Goal: Task Accomplishment & Management: Complete application form

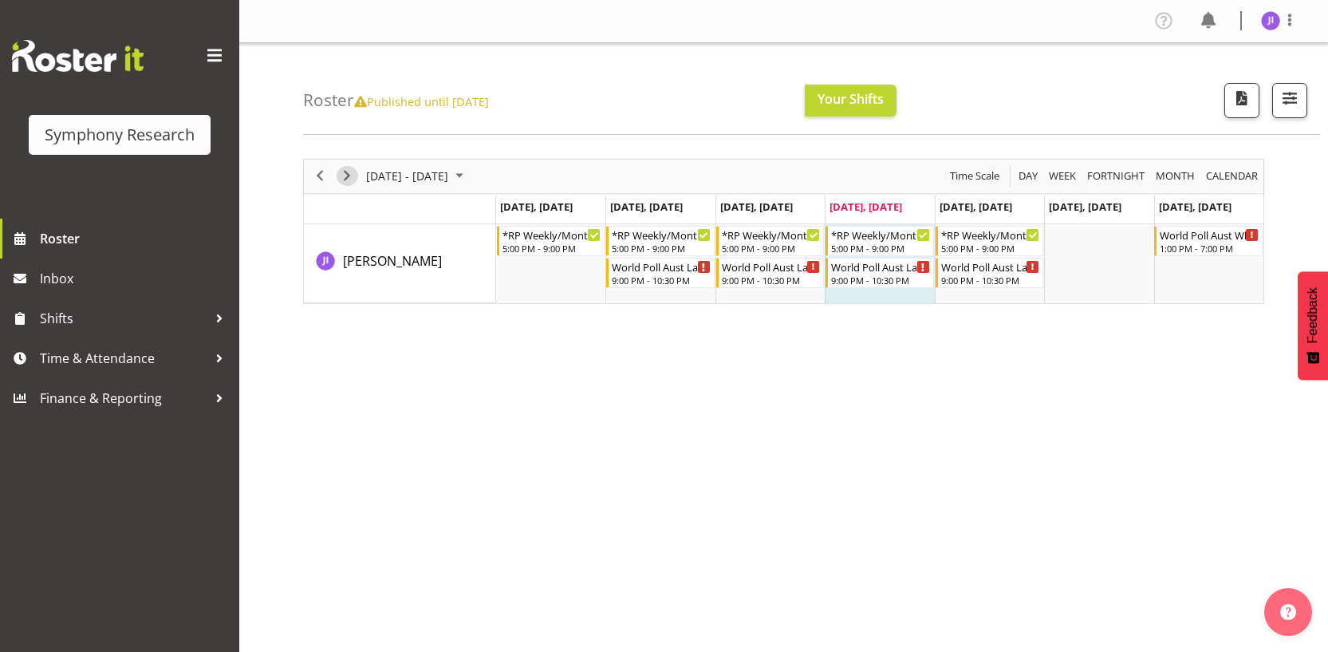
click at [353, 179] on span "Next" at bounding box center [346, 176] width 19 height 20
click at [353, 179] on div "October 06 - 12, 2025 Today Day Week Fortnight Month calendar Month Agenda Time…" at bounding box center [783, 231] width 961 height 145
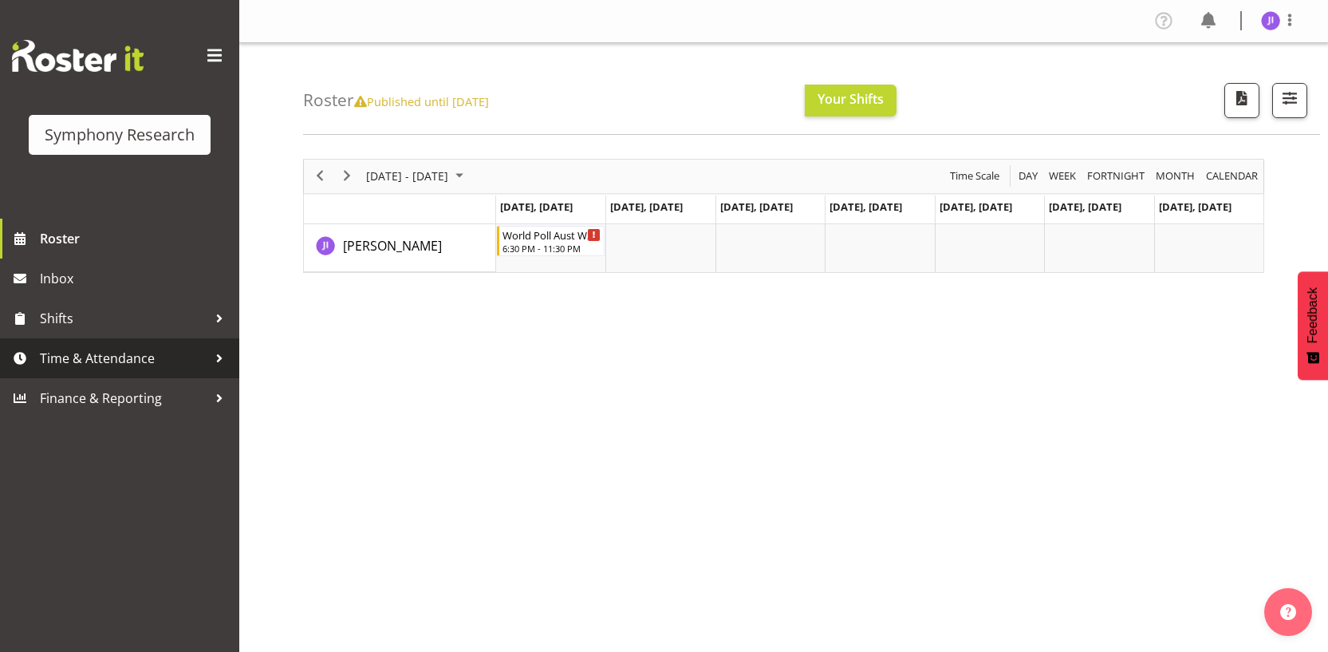
click at [141, 353] on span "Time & Attendance" at bounding box center [124, 358] width 168 height 24
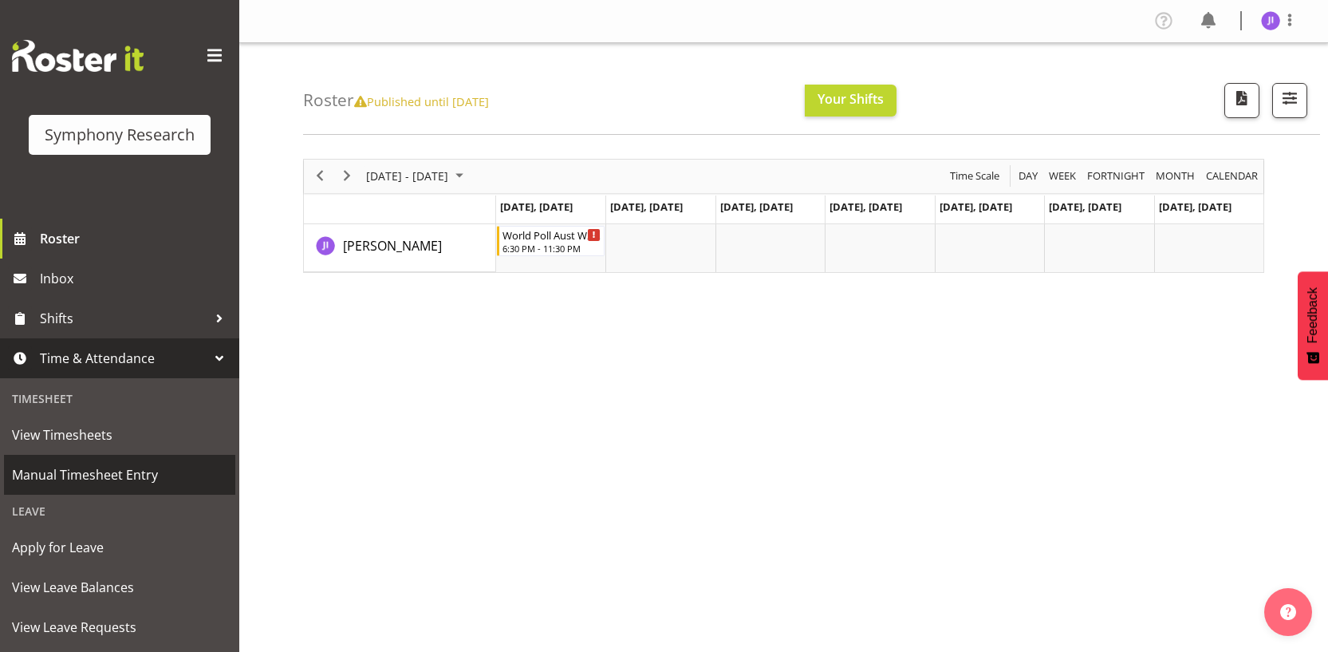
click at [128, 480] on span "Manual Timesheet Entry" at bounding box center [119, 475] width 215 height 24
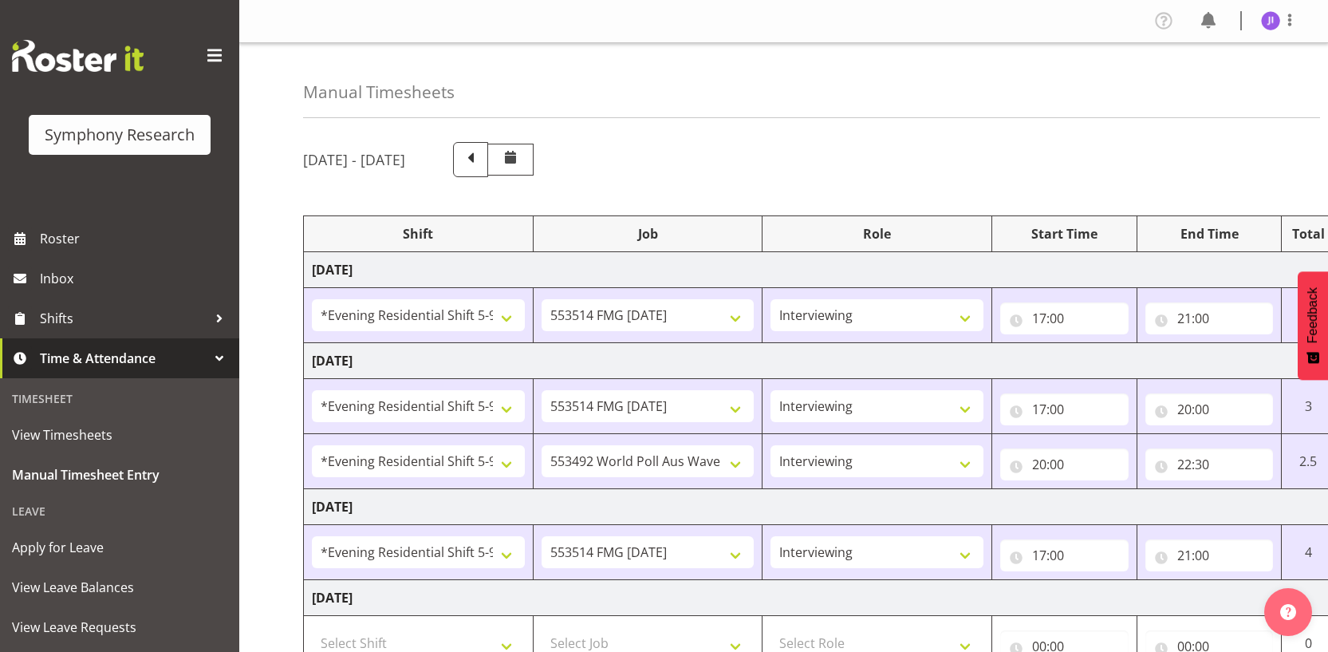
select select "48116"
select select "10730"
select select "48116"
select select "10730"
select select "48116"
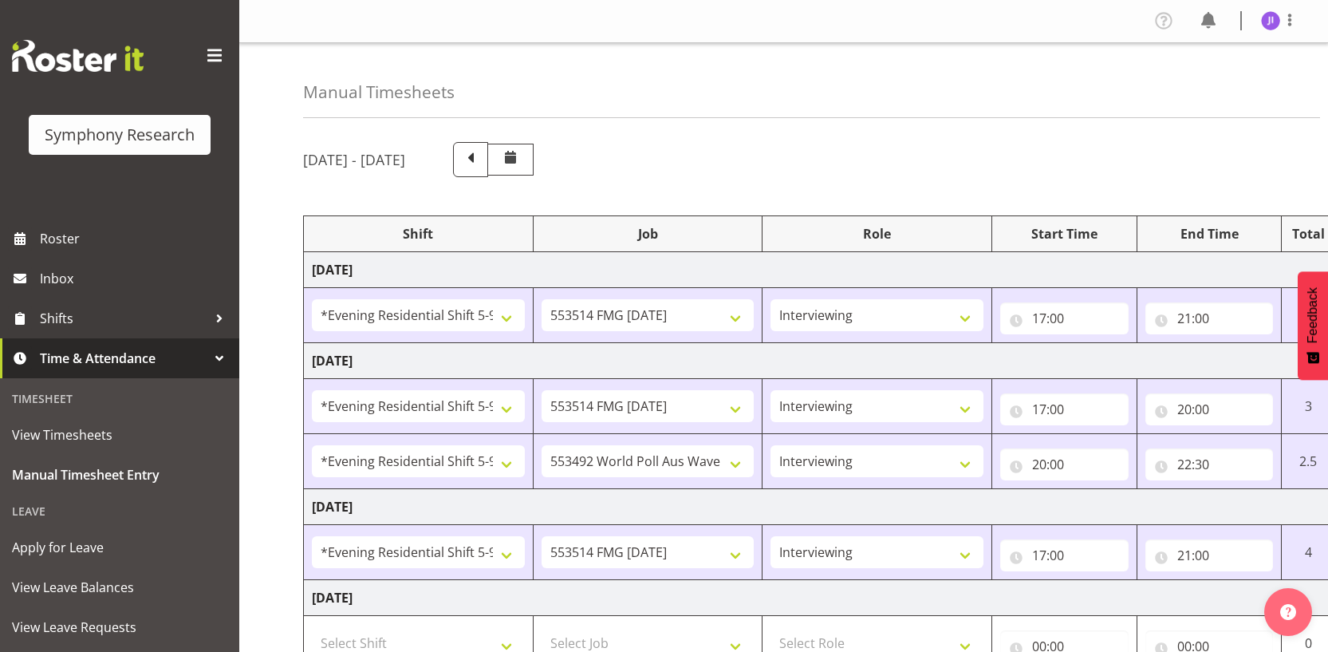
select select "10499"
select select "48116"
select select "10730"
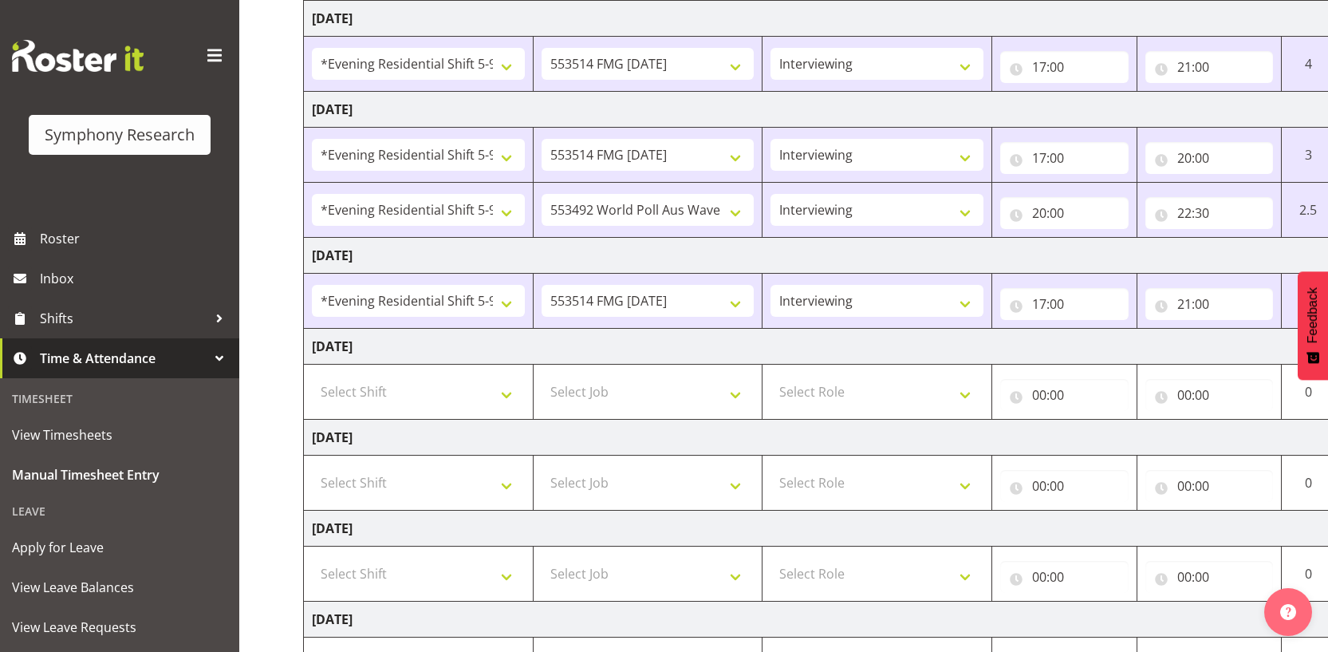
scroll to position [308, 0]
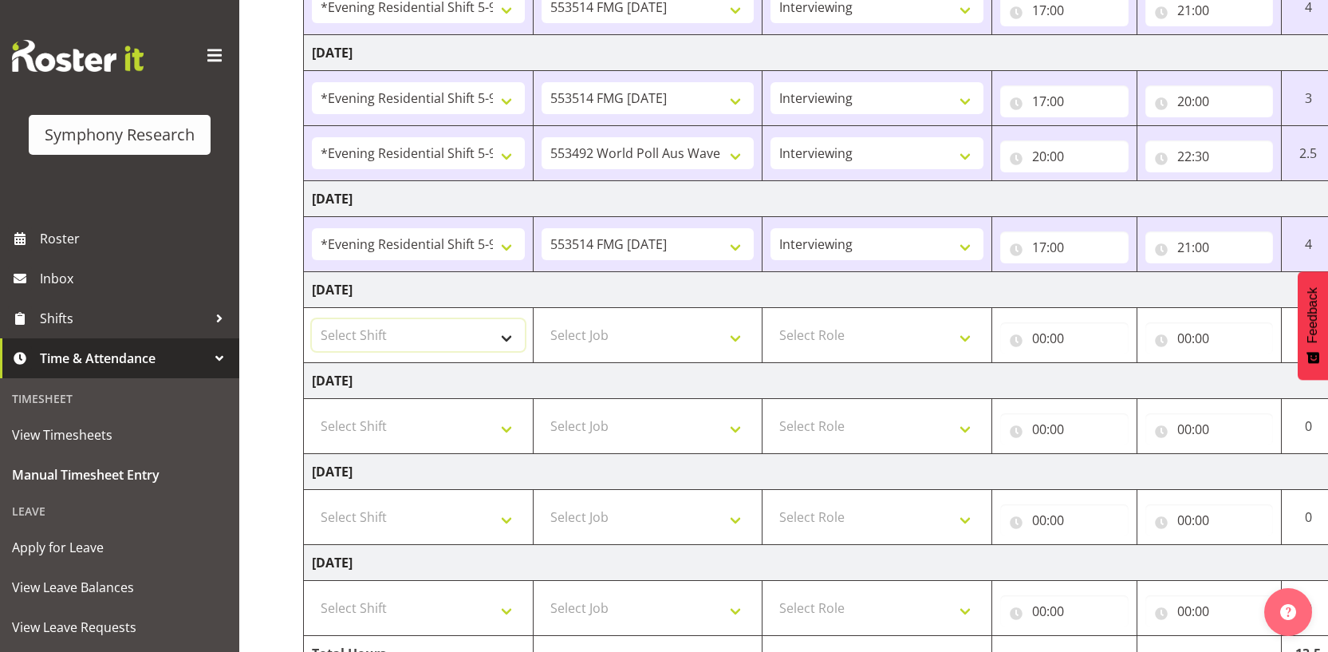
click at [428, 334] on select "Select Shift !!Weekend Residential (Roster IT Shift Label) *Business 9/10am ~ 4…" at bounding box center [418, 335] width 213 height 32
select select "48116"
click at [312, 319] on select "Select Shift !!Weekend Residential (Roster IT Shift Label) *Business 9/10am ~ 4…" at bounding box center [418, 335] width 213 height 32
click at [612, 336] on select "Select Job 550060 IF Admin 553492 World Poll Aus Wave 2 Main 2025 553493 World …" at bounding box center [648, 335] width 213 height 32
select select "10730"
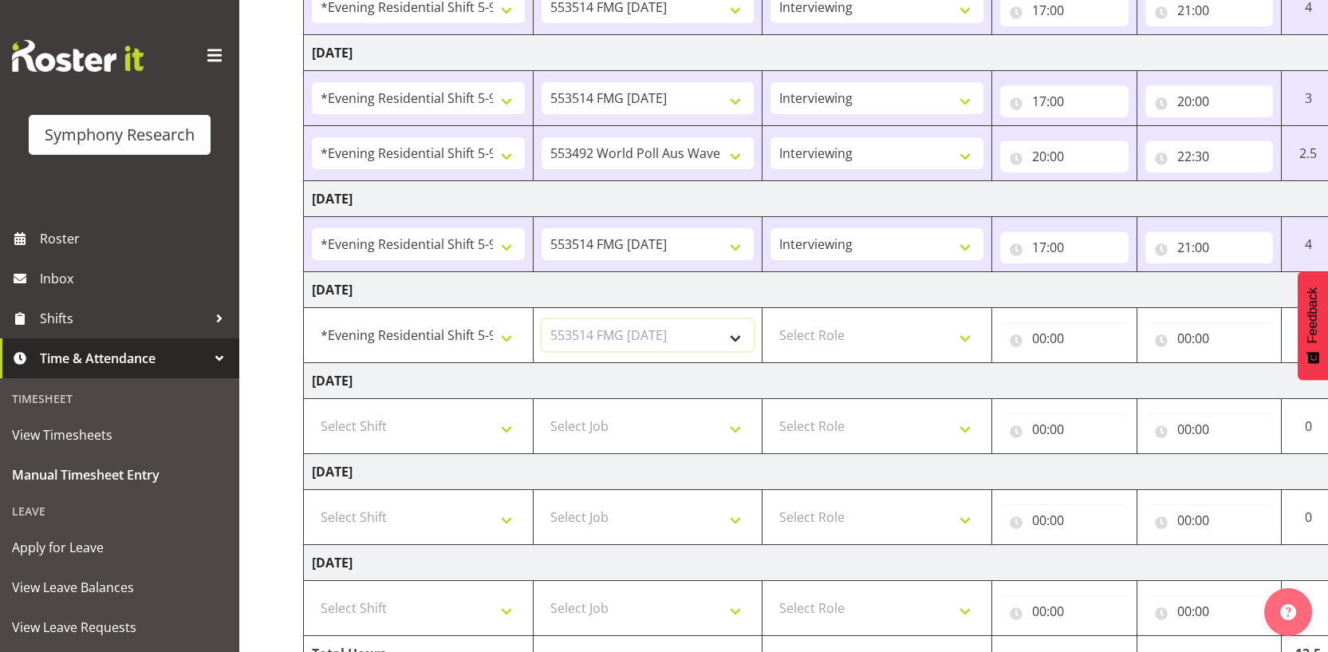
click at [542, 319] on select "Select Job 550060 IF Admin 553492 World Poll Aus Wave 2 Main 2025 553493 World …" at bounding box center [648, 335] width 213 height 32
click at [861, 331] on select "Select Role Interviewing Briefing" at bounding box center [877, 335] width 213 height 32
select select "47"
click at [771, 319] on select "Select Role Interviewing Briefing" at bounding box center [877, 335] width 213 height 32
click at [1038, 342] on input "00:00" at bounding box center [1064, 338] width 128 height 32
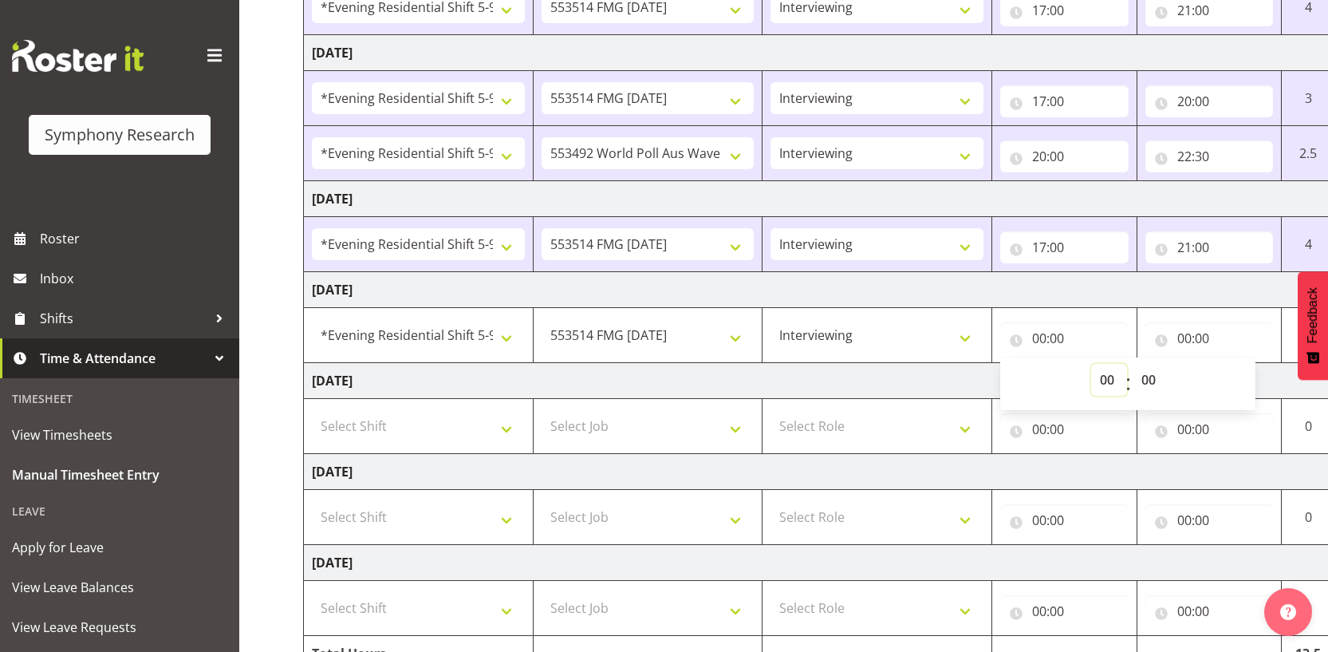
click at [1102, 385] on select "00 01 02 03 04 05 06 07 08 09 10 11 12 13 14 15 16 17 18 19 20 21 22 23" at bounding box center [1109, 380] width 36 height 32
select select "17"
click at [1091, 364] on select "00 01 02 03 04 05 06 07 08 09 10 11 12 13 14 15 16 17 18 19 20 21 22 23" at bounding box center [1109, 380] width 36 height 32
type input "17:00"
click at [1188, 339] on input "00:00" at bounding box center [1209, 338] width 128 height 32
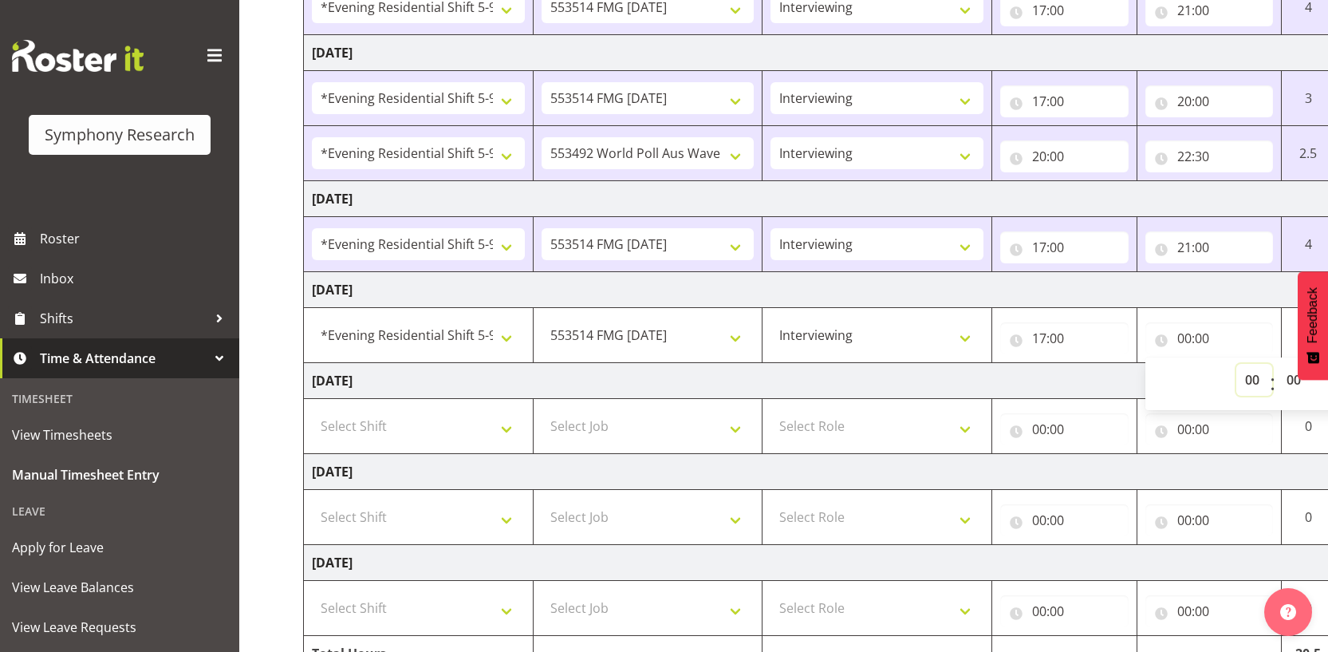
click at [1244, 373] on select "00 01 02 03 04 05 06 07 08 09 10 11 12 13 14 15 16 17 18 19 20 21 22 23" at bounding box center [1254, 380] width 36 height 32
select select "21"
click at [1236, 364] on select "00 01 02 03 04 05 06 07 08 09 10 11 12 13 14 15 16 17 18 19 20 21 22 23" at bounding box center [1254, 380] width 36 height 32
type input "21:00"
click at [940, 369] on td "Friday 10th October 2025" at bounding box center [862, 381] width 1116 height 36
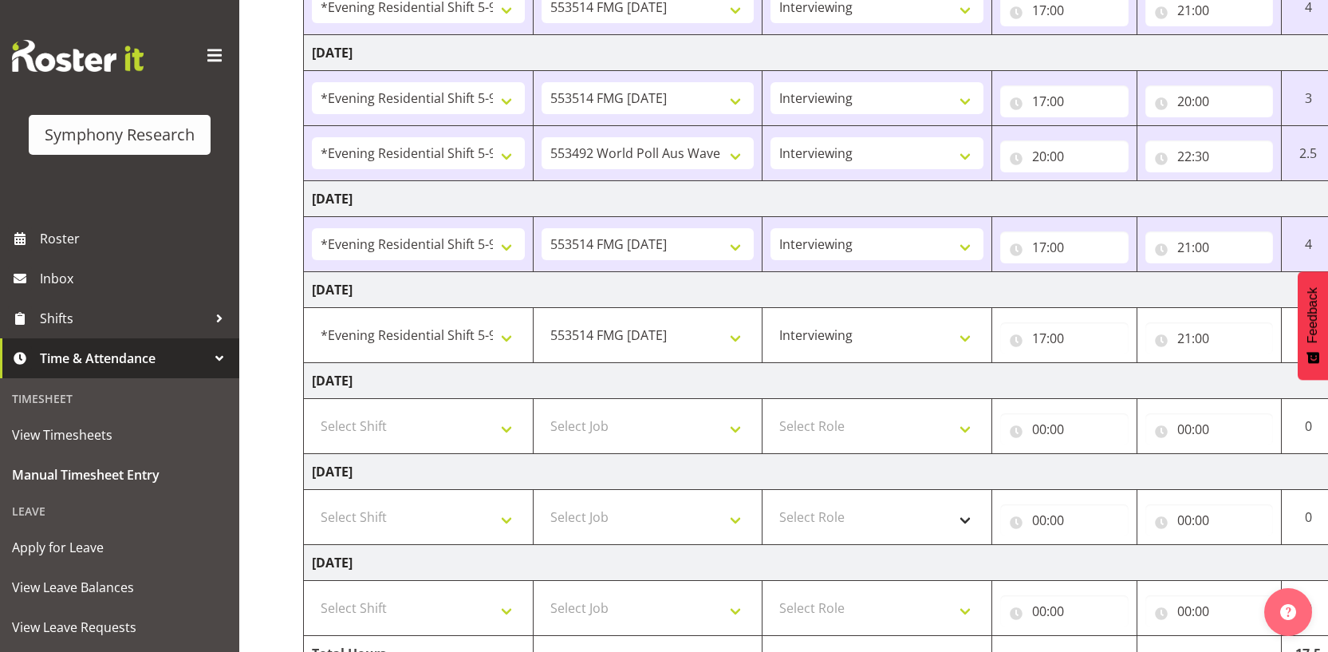
scroll to position [393, 0]
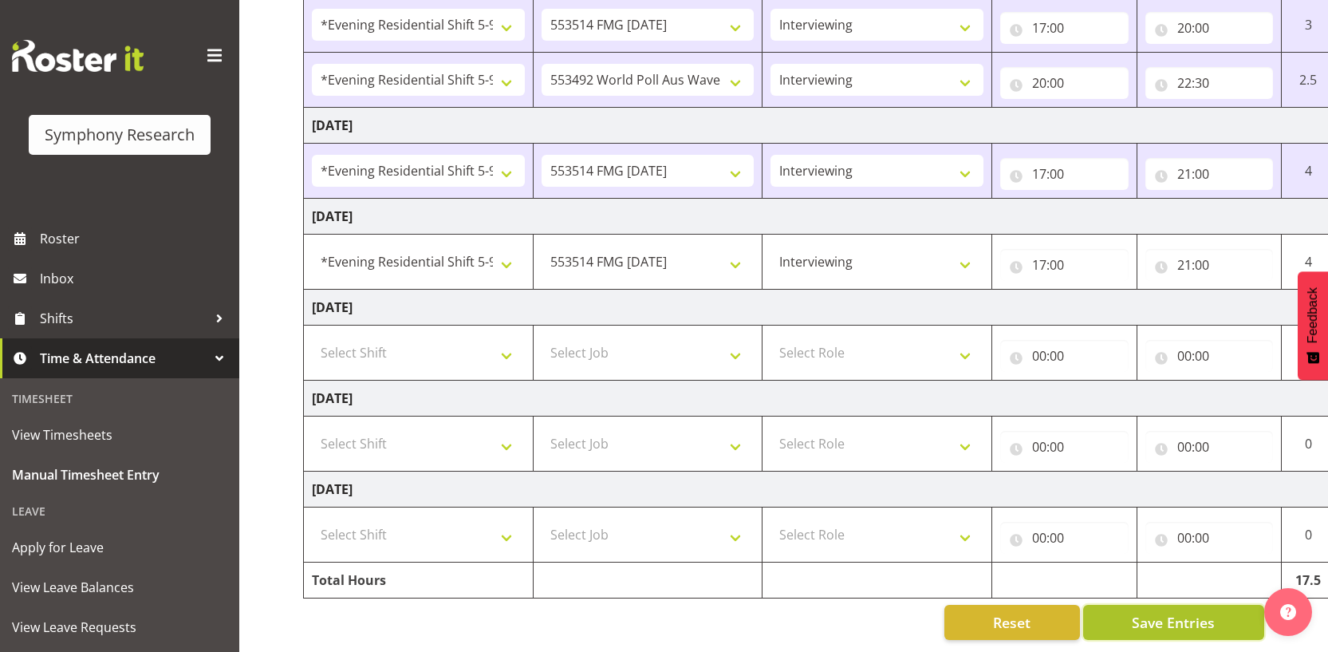
click at [1102, 605] on button "Save Entries" at bounding box center [1173, 622] width 181 height 35
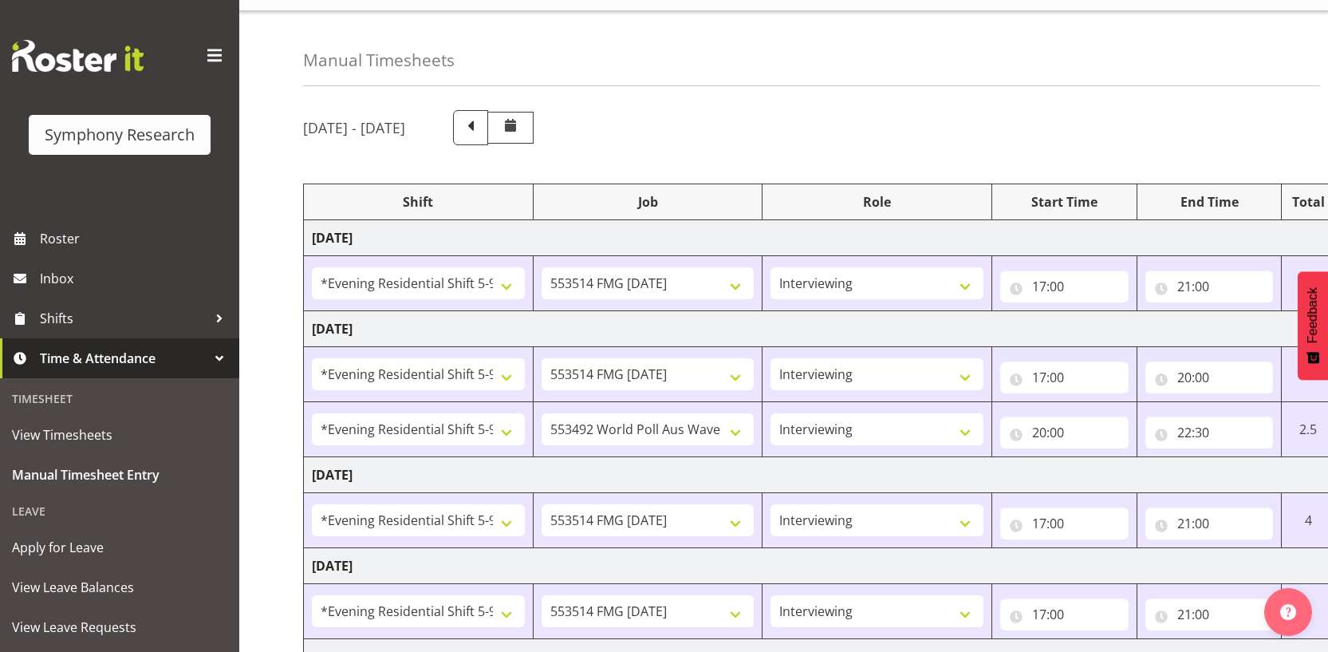
scroll to position [204, 0]
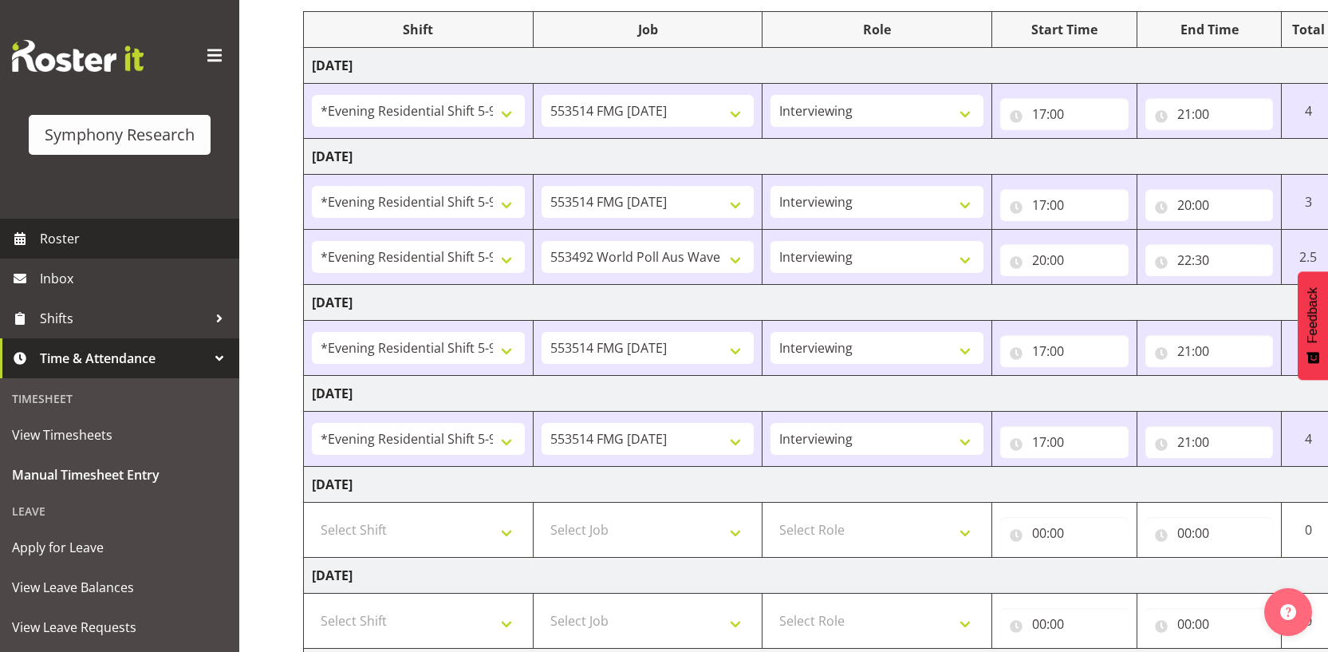
click at [173, 232] on span "Roster" at bounding box center [135, 239] width 191 height 24
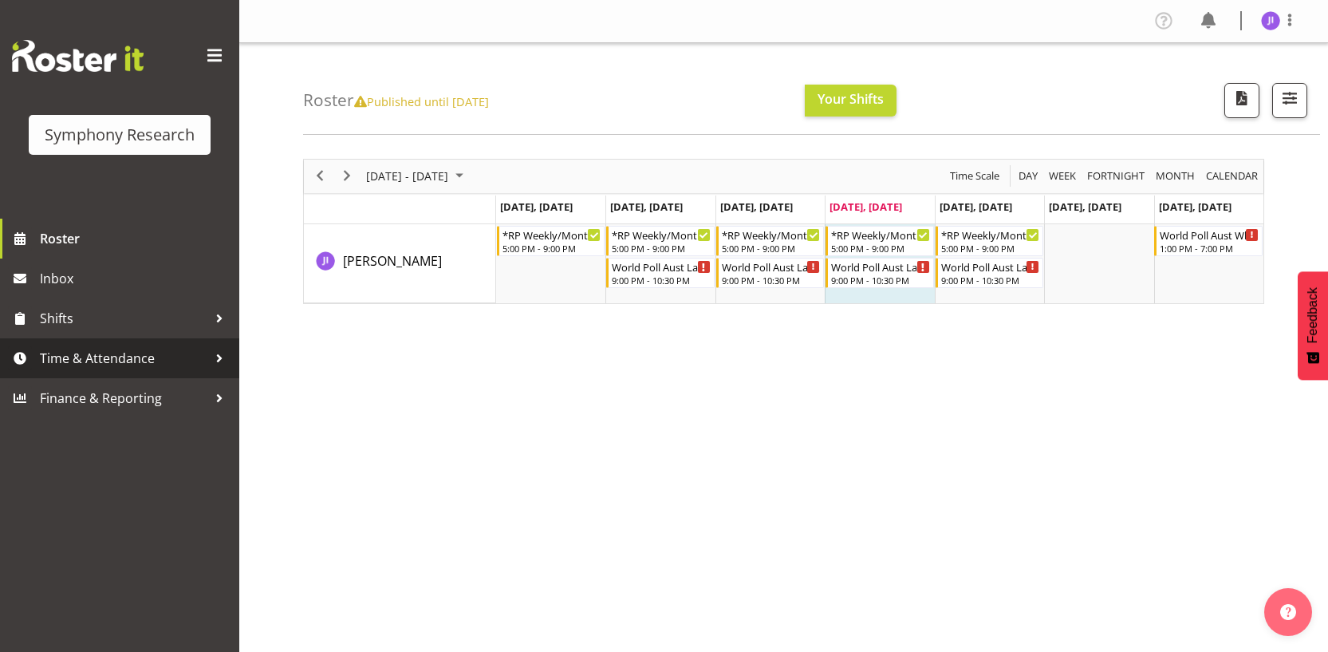
click at [132, 354] on span "Time & Attendance" at bounding box center [124, 358] width 168 height 24
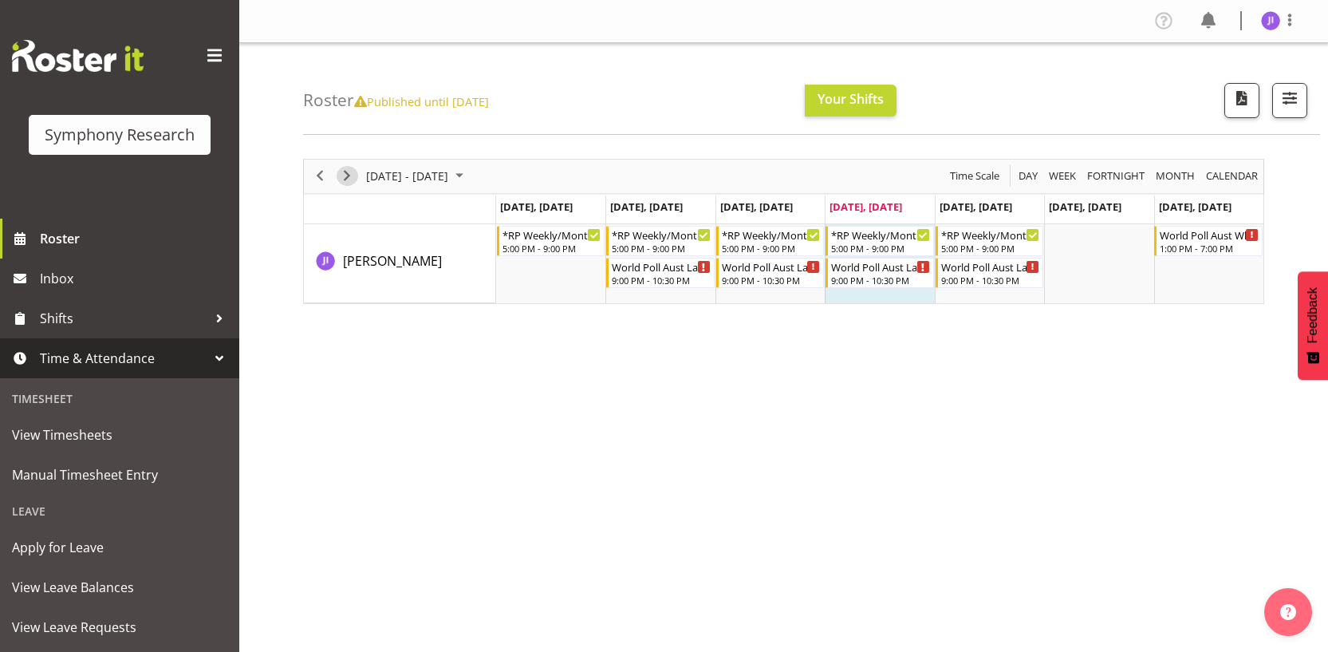
click at [350, 175] on span "Next" at bounding box center [346, 176] width 19 height 20
